Goal: Task Accomplishment & Management: Complete application form

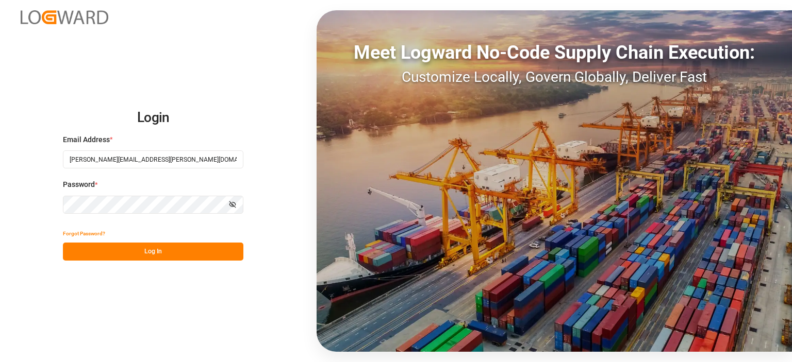
click at [163, 249] on button "Log In" at bounding box center [153, 252] width 180 height 18
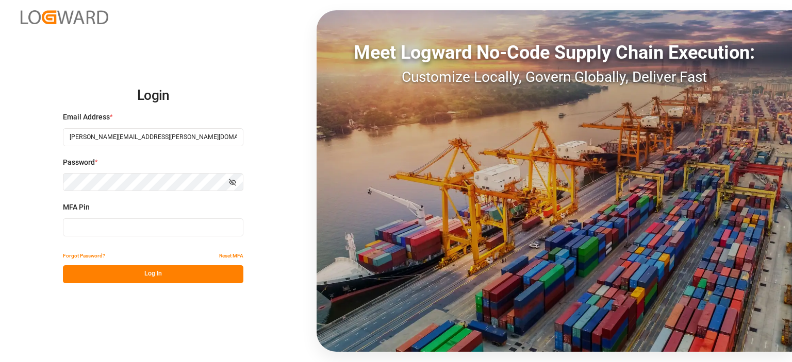
click at [107, 225] on input at bounding box center [153, 228] width 180 height 18
type input "057690"
click at [154, 276] on button "Log In" at bounding box center [153, 275] width 180 height 18
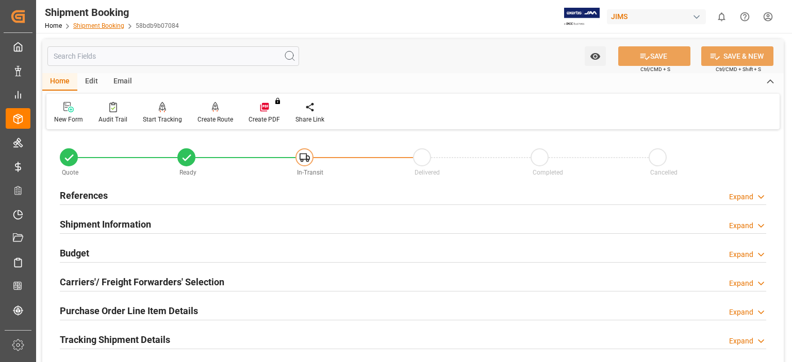
click at [95, 28] on link "Shipment Booking" at bounding box center [98, 25] width 51 height 7
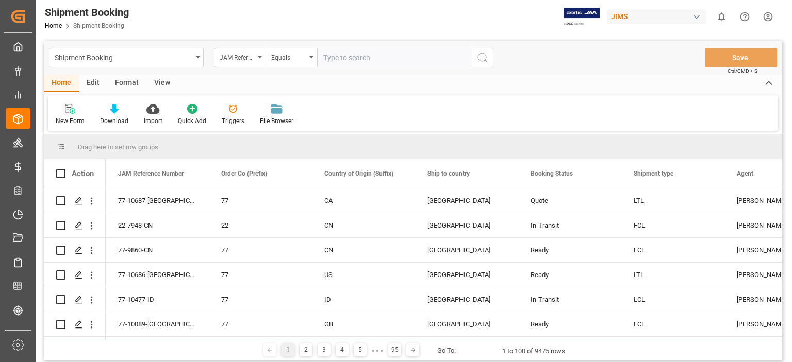
click at [70, 111] on icon at bounding box center [70, 109] width 10 height 10
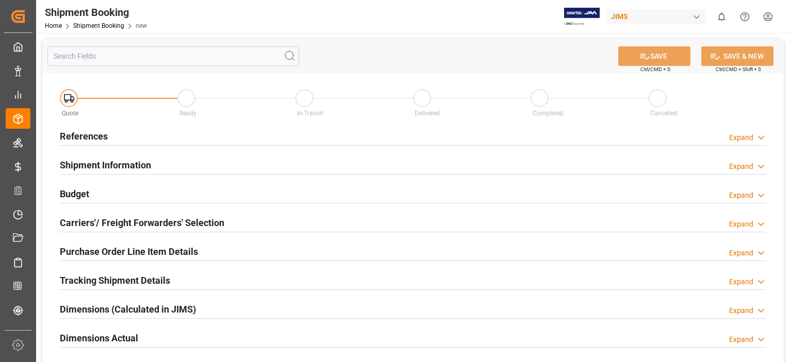
click at [102, 138] on h2 "References" at bounding box center [84, 136] width 48 height 14
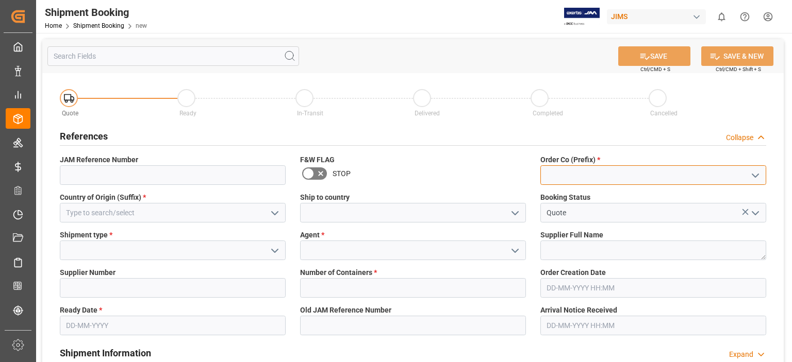
click at [561, 170] on input at bounding box center [653, 175] width 226 height 20
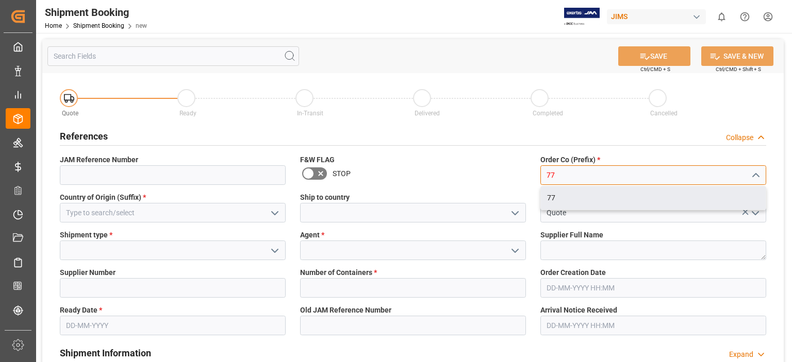
type input "77"
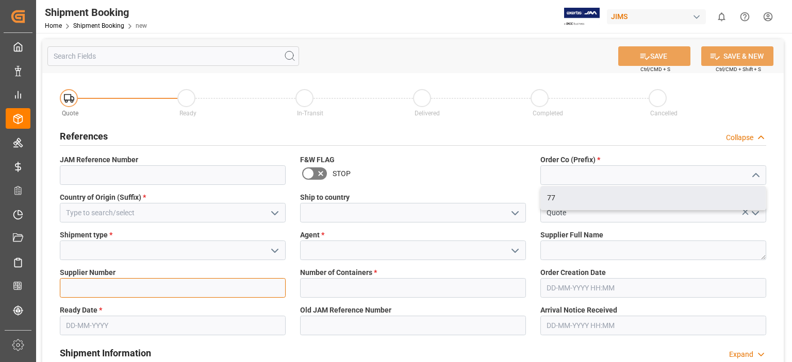
click at [152, 291] on input at bounding box center [173, 288] width 226 height 20
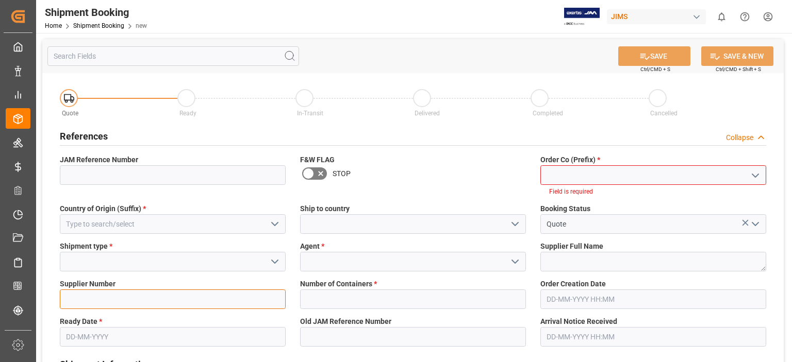
paste input "181969"
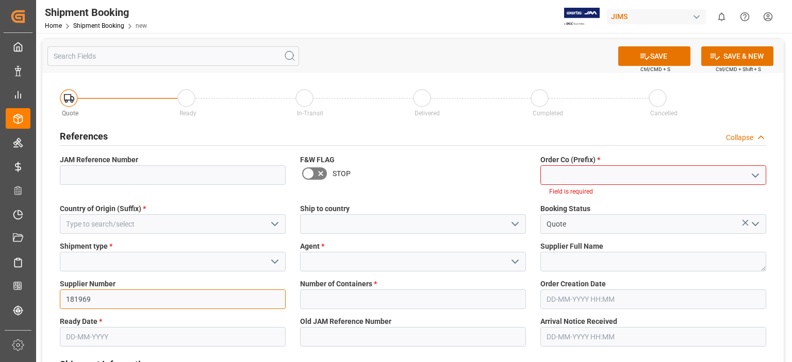
type input "181969"
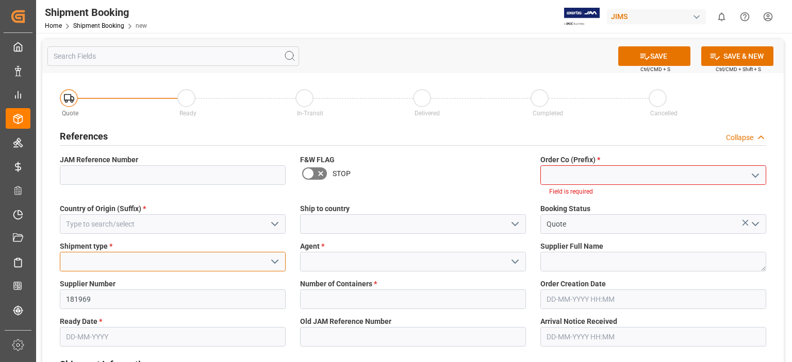
click at [105, 256] on input at bounding box center [173, 262] width 226 height 20
click at [274, 262] on icon "open menu" at bounding box center [275, 262] width 12 height 12
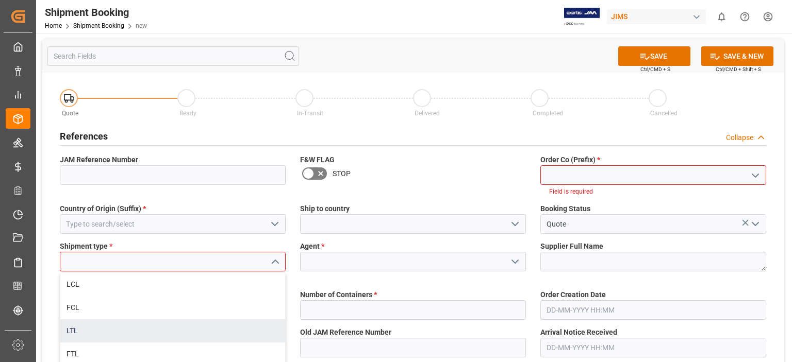
click at [190, 324] on div "LTL" at bounding box center [172, 331] width 225 height 23
type input "LTL"
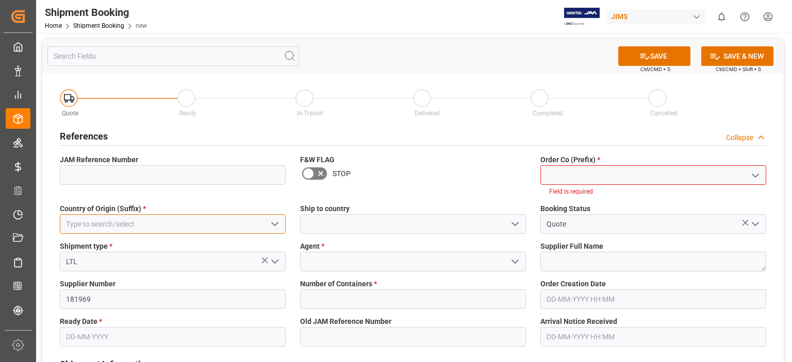
click at [135, 222] on input at bounding box center [173, 224] width 226 height 20
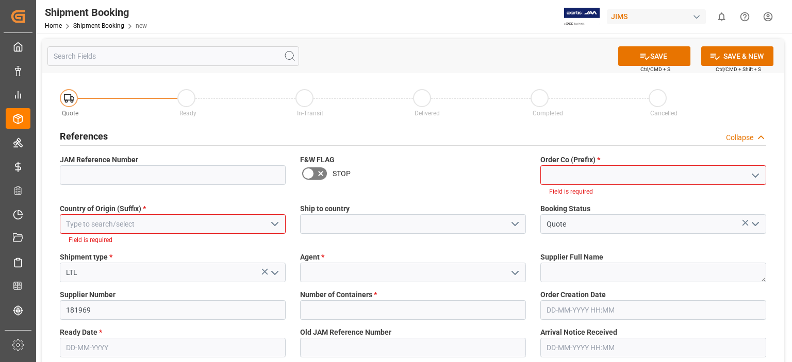
click at [272, 225] on icon "open menu" at bounding box center [275, 224] width 12 height 12
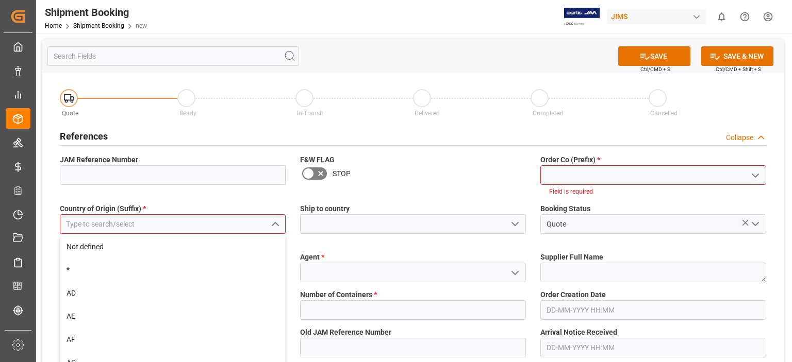
click at [153, 222] on input at bounding box center [173, 224] width 226 height 20
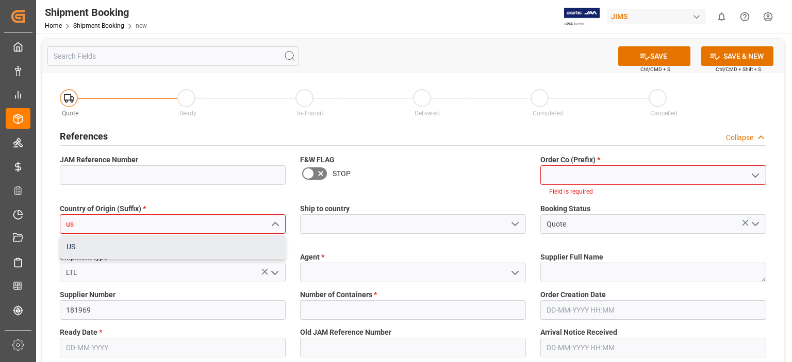
click at [119, 245] on div "US" at bounding box center [172, 247] width 225 height 23
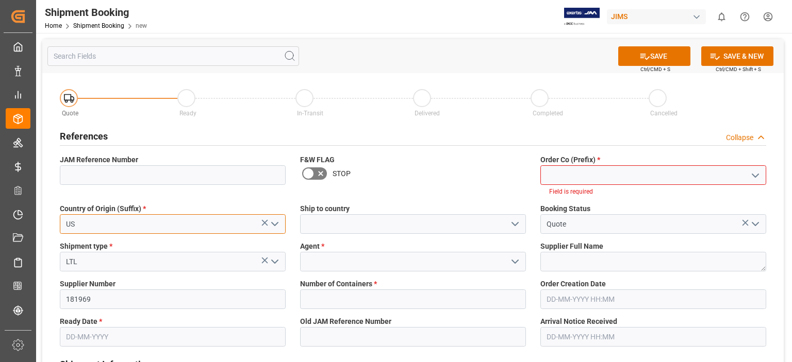
type input "US"
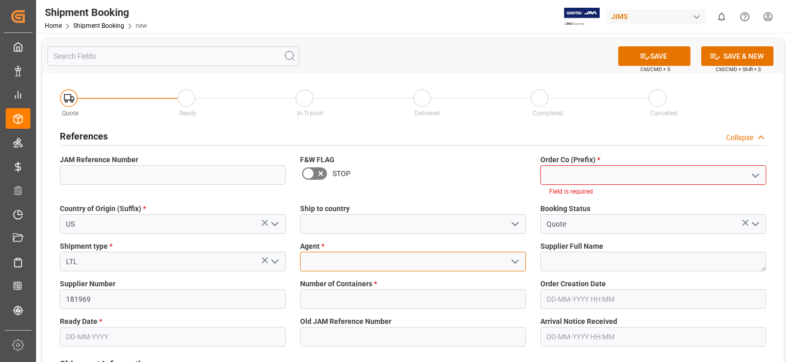
click at [310, 255] on input at bounding box center [413, 262] width 226 height 20
click at [518, 259] on icon "open menu" at bounding box center [515, 262] width 12 height 12
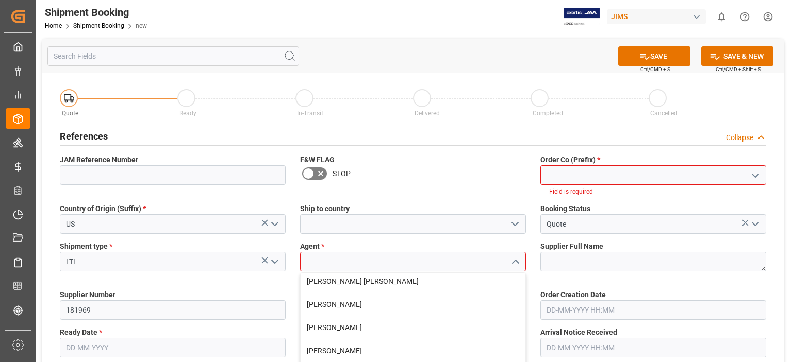
scroll to position [172, 0]
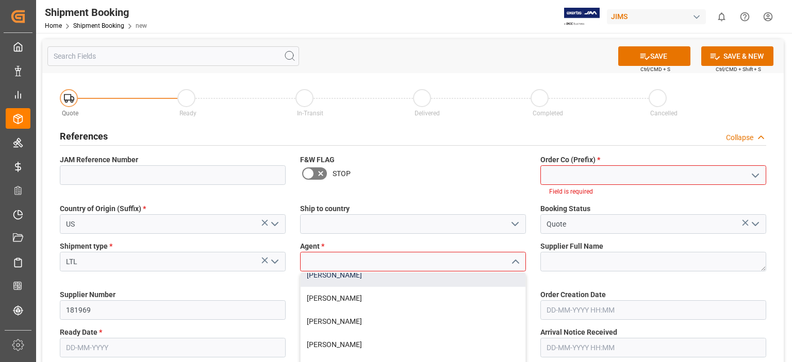
click at [346, 276] on div "[PERSON_NAME]" at bounding box center [413, 275] width 225 height 23
type input "[PERSON_NAME]"
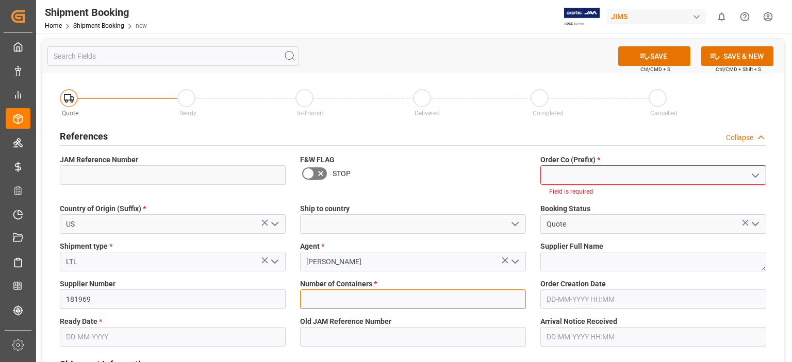
click at [330, 298] on input "text" at bounding box center [413, 300] width 226 height 20
type input "0"
click at [80, 338] on input "text" at bounding box center [173, 337] width 226 height 20
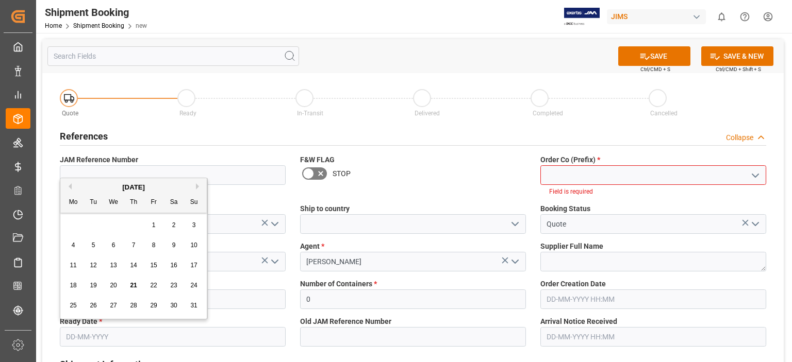
click at [197, 185] on button "Next Month" at bounding box center [199, 187] width 6 height 6
click at [172, 267] on span "20" at bounding box center [173, 265] width 7 height 7
type input "[DATE]"
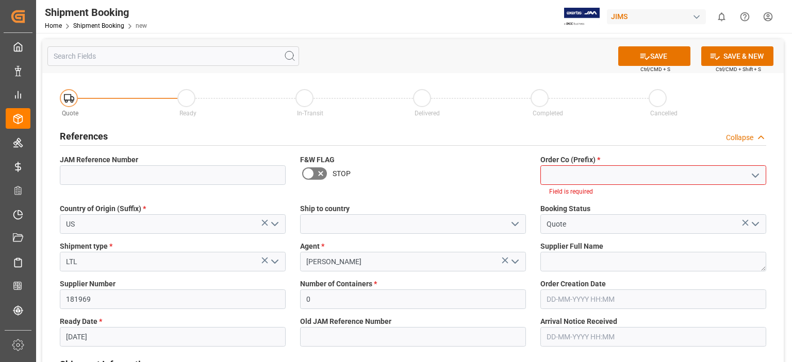
click at [555, 175] on input at bounding box center [653, 175] width 226 height 20
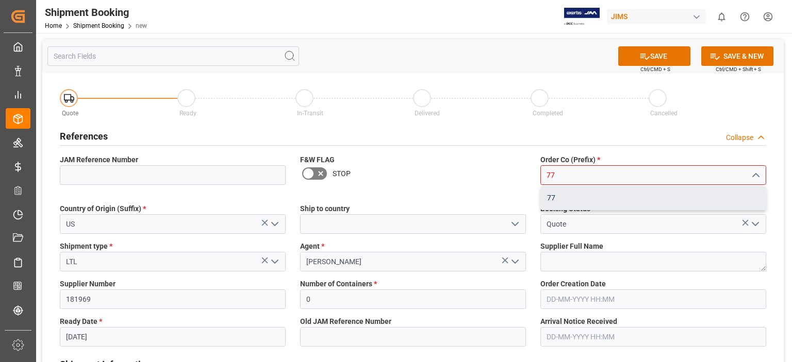
click at [546, 199] on div "77" at bounding box center [653, 198] width 225 height 23
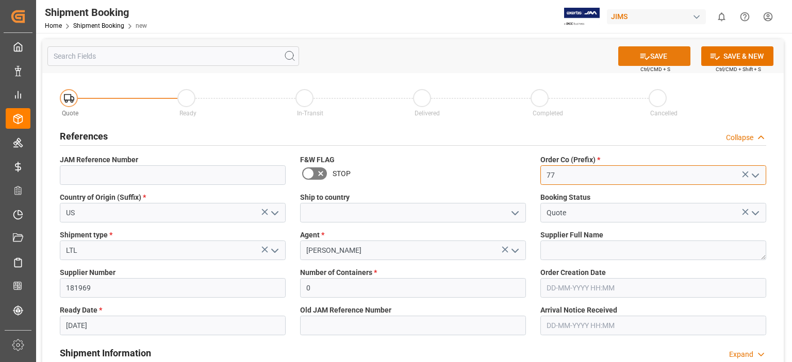
type input "77"
click at [658, 59] on button "SAVE" at bounding box center [654, 56] width 72 height 20
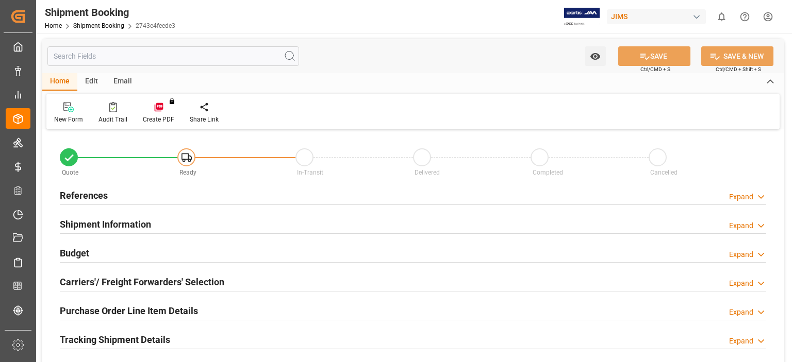
type input "0"
type input "20-09-2025"
click at [97, 200] on h2 "References" at bounding box center [84, 196] width 48 height 14
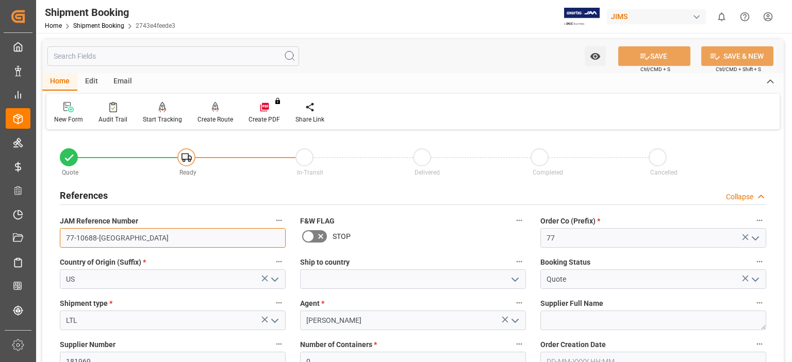
drag, startPoint x: 106, startPoint y: 239, endPoint x: 54, endPoint y: 239, distance: 52.1
click at [54, 239] on div "JAM Reference Number 77-10688-US" at bounding box center [173, 230] width 240 height 41
